Goal: Task Accomplishment & Management: Manage account settings

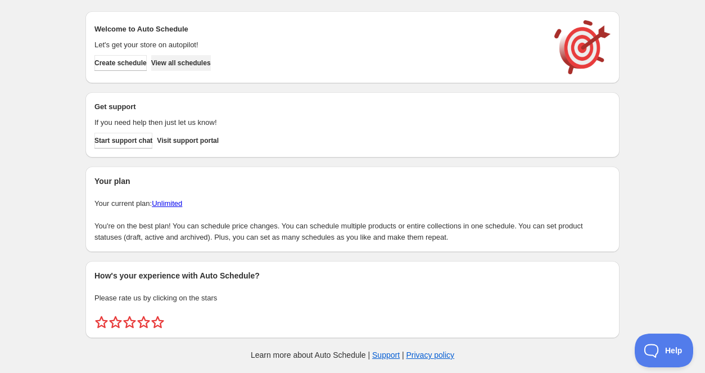
click at [185, 60] on span "View all schedules" at bounding box center [181, 62] width 60 height 9
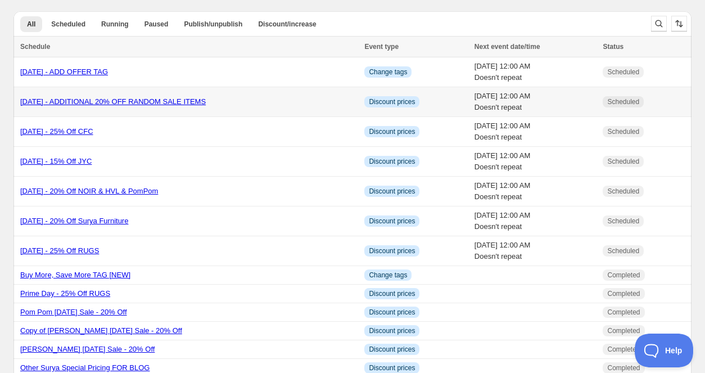
click at [198, 102] on link "[DATE] - ADDITIONAL 20% OFF RANDOM SALE ITEMS" at bounding box center [112, 101] width 185 height 8
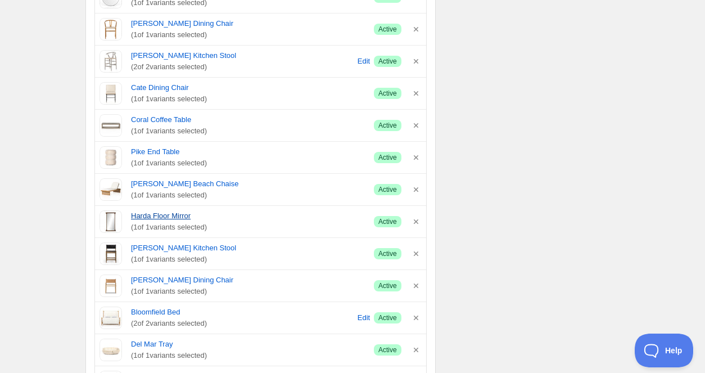
scroll to position [654, 0]
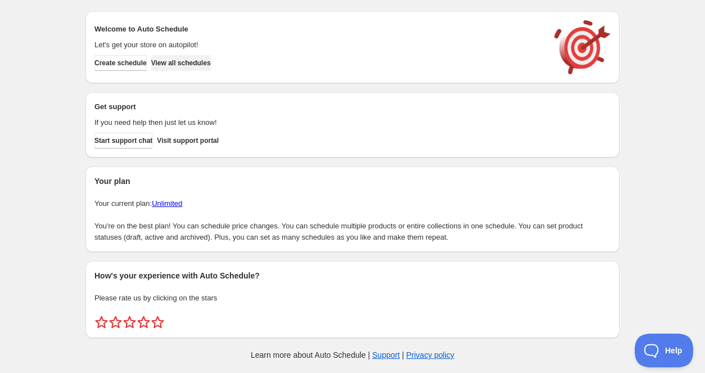
click at [181, 65] on span "View all schedules" at bounding box center [181, 62] width 60 height 9
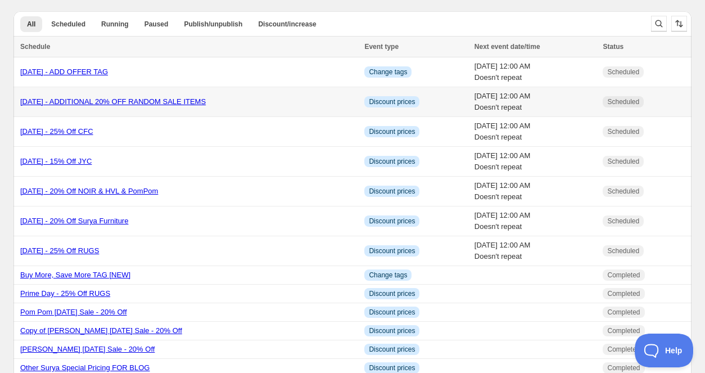
click at [120, 103] on link "[DATE] - ADDITIONAL 20% OFF RANDOM SALE ITEMS" at bounding box center [112, 101] width 185 height 8
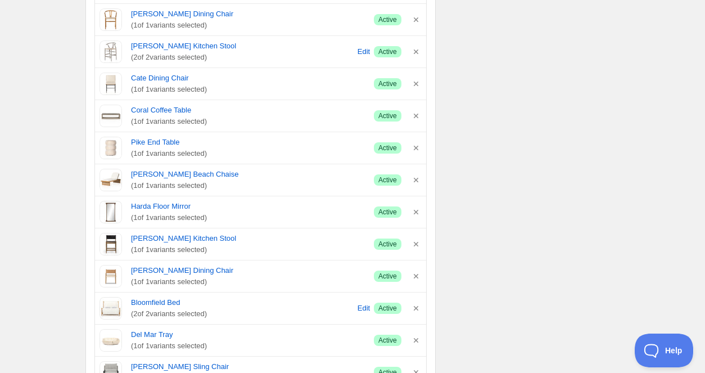
scroll to position [587, 0]
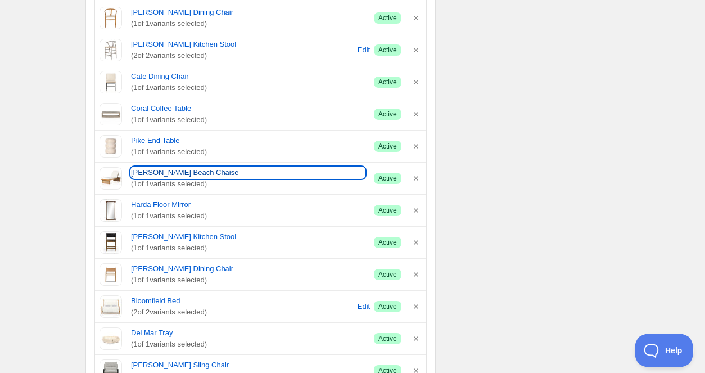
click at [169, 175] on link "[PERSON_NAME] Beach Chaise" at bounding box center [248, 172] width 234 height 11
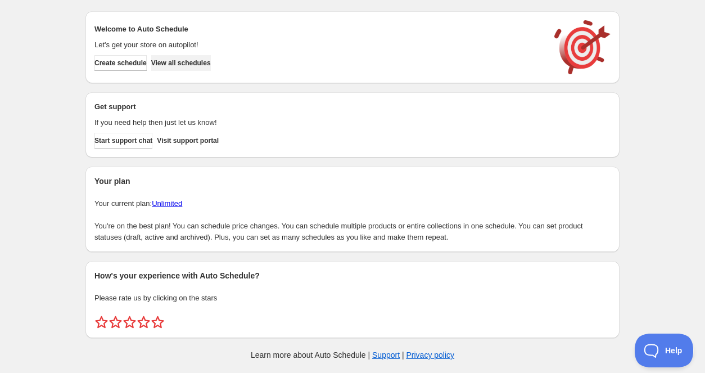
click at [194, 61] on span "View all schedules" at bounding box center [181, 62] width 60 height 9
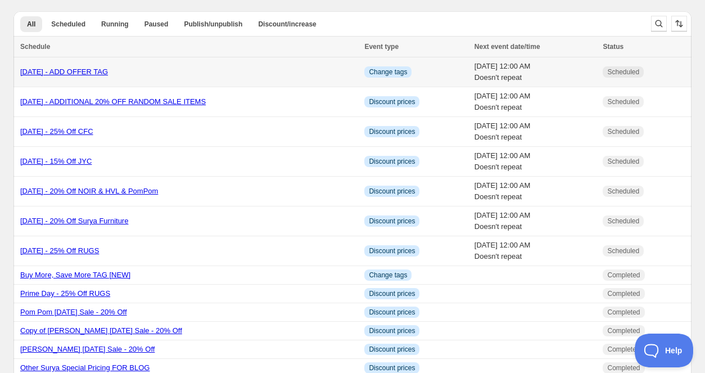
click at [108, 70] on link "Labor Day 2025 - ADD OFFER TAG" at bounding box center [64, 71] width 88 height 8
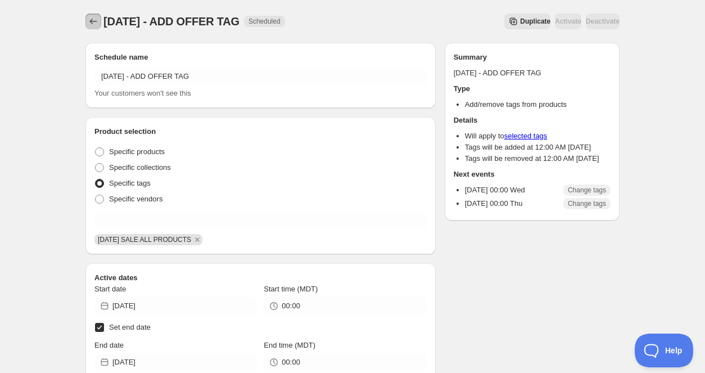
click at [93, 25] on icon "Schedules" at bounding box center [93, 21] width 11 height 11
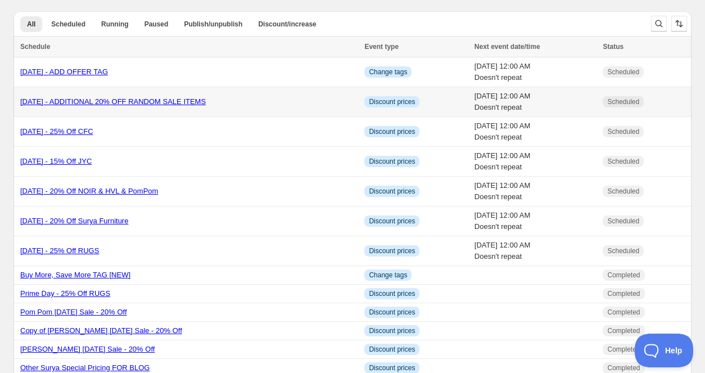
click at [178, 102] on link "Labor Day 2025 - ADDITIONAL 20% OFF RANDOM SALE ITEMS" at bounding box center [112, 101] width 185 height 8
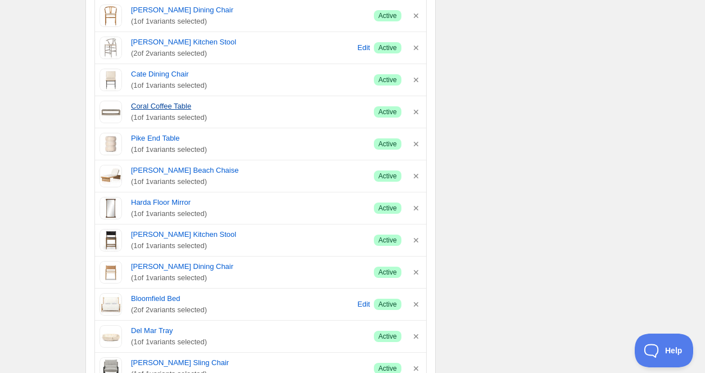
scroll to position [552, 0]
